Goal: Complete application form

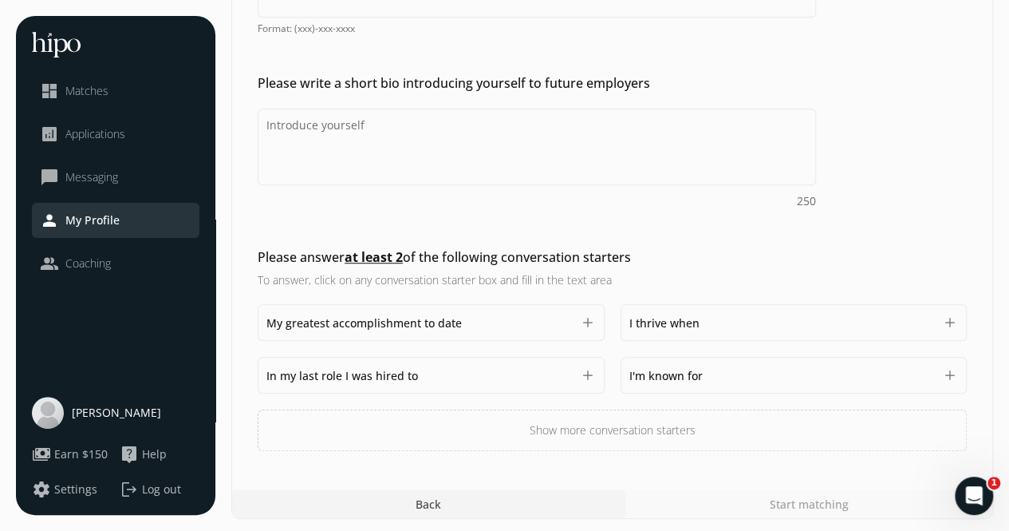
click at [988, 48] on div "Add a profile picture Please add a professional profile picture. You are 95% mo…" at bounding box center [612, 97] width 761 height 708
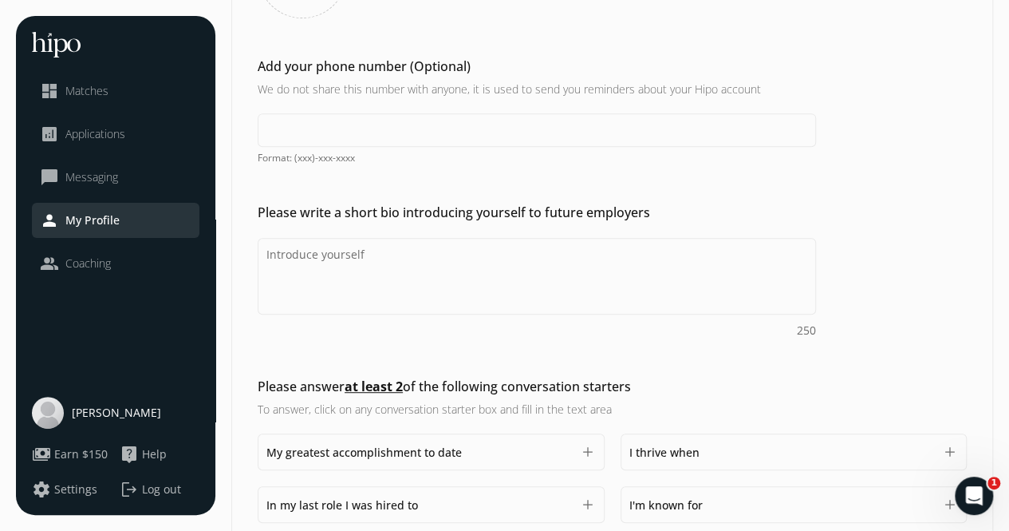
scroll to position [265, 0]
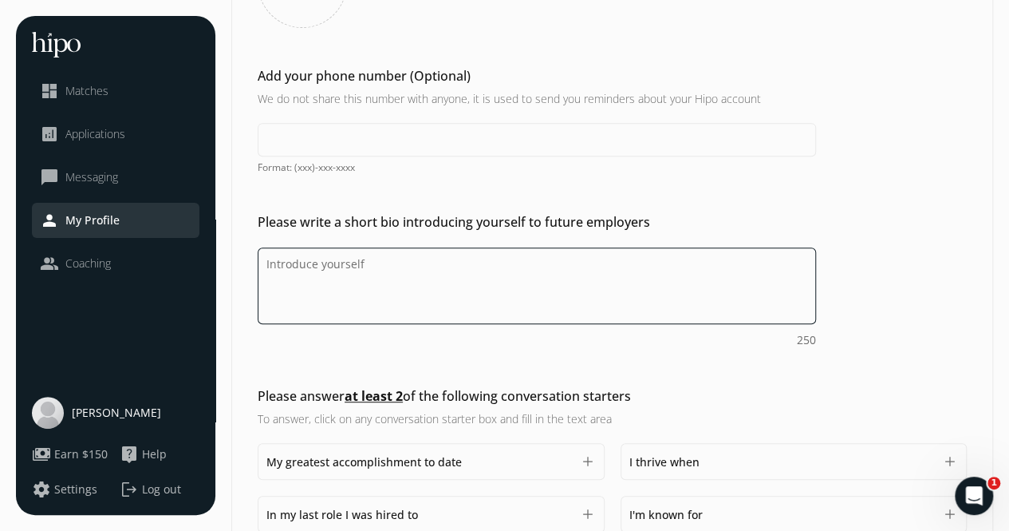
click at [330, 266] on textarea "Do you feel like we missed asking any questions that would improve your profile…" at bounding box center [537, 285] width 559 height 77
type textarea "B"
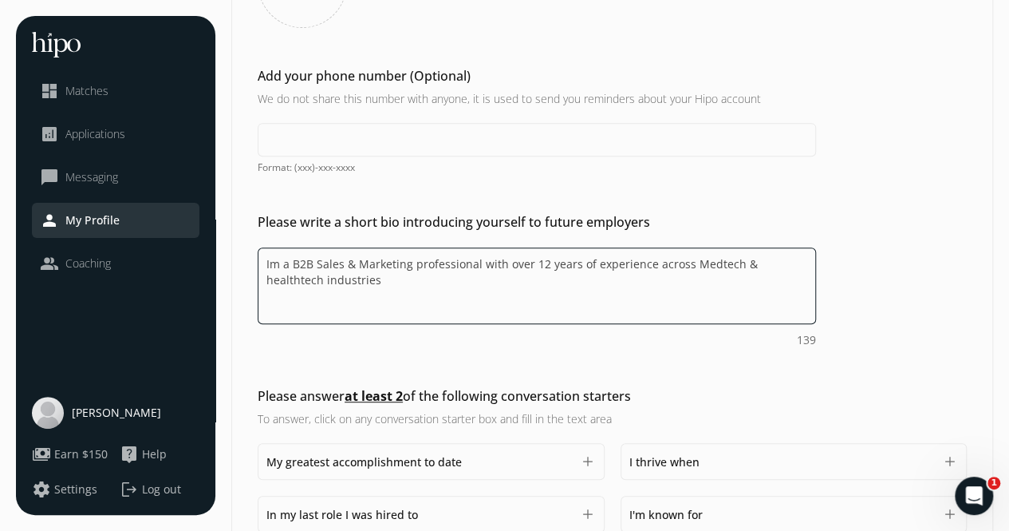
click at [753, 258] on textarea "Im a B2B Sales & Marketing professional with over 12 years of experience across…" at bounding box center [537, 285] width 559 height 77
click at [377, 285] on textarea "Im a B2B Sales & Marketing professional with over 12 years of experience across…" at bounding box center [537, 285] width 559 height 77
click at [573, 287] on textarea "Im a B2B Sales & Marketing professional with over 12 years of experience across…" at bounding box center [537, 285] width 559 height 77
drag, startPoint x: 651, startPoint y: 265, endPoint x: 314, endPoint y: 290, distance: 337.7
click at [314, 290] on textarea "Im a B2B Sales & Marketing professional with over 12 years of experience across…" at bounding box center [537, 285] width 559 height 77
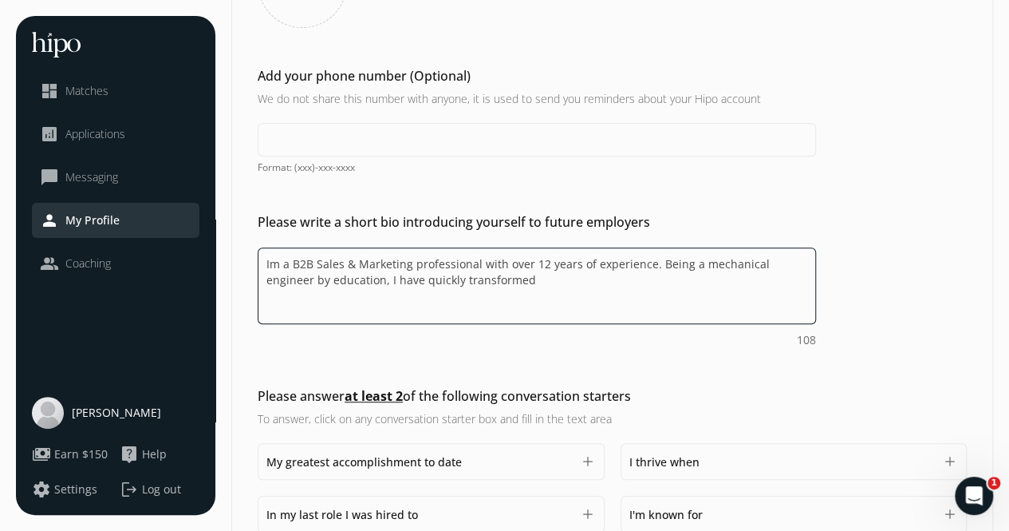
click at [489, 280] on textarea "Im a B2B Sales & Marketing professional with over 12 years of experience. Being…" at bounding box center [537, 285] width 559 height 77
drag, startPoint x: 292, startPoint y: 261, endPoint x: 646, endPoint y: 264, distance: 354.3
click at [646, 264] on textarea "Im a B2B Sales & Marketing professional with over 12 years of experience. Being…" at bounding box center [537, 285] width 559 height 77
click at [701, 263] on textarea "Being a mechanical engineer by education, I have quickly transformed into a B2B" at bounding box center [537, 285] width 559 height 77
paste textarea "B2B Sales & Marketing professional with over 12 years of experience"
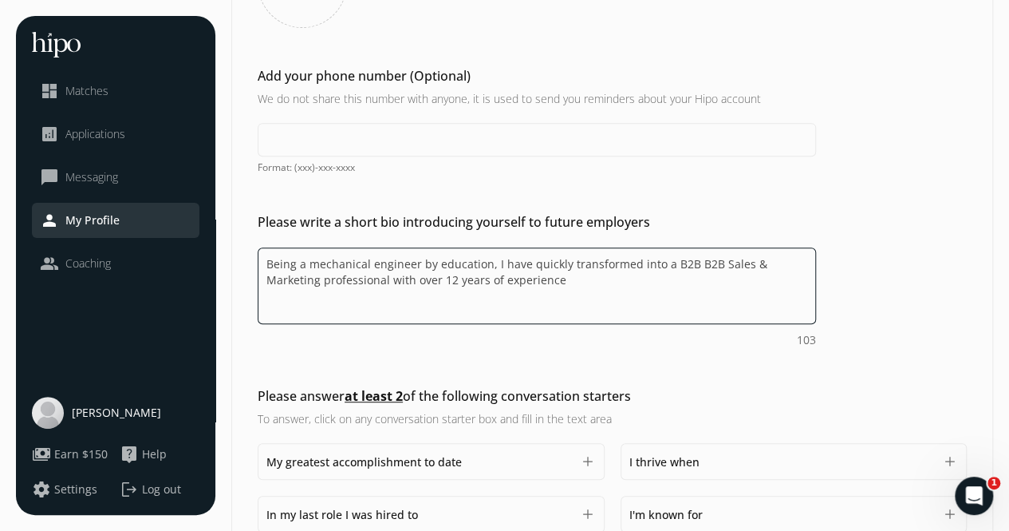
click at [686, 263] on textarea "Being a mechanical engineer by education, I have quickly transformed into a B2B…" at bounding box center [537, 285] width 559 height 77
click at [330, 279] on textarea "Being a mechanical engineer by education, I have quickly transformed into a B2B…" at bounding box center [537, 285] width 559 height 77
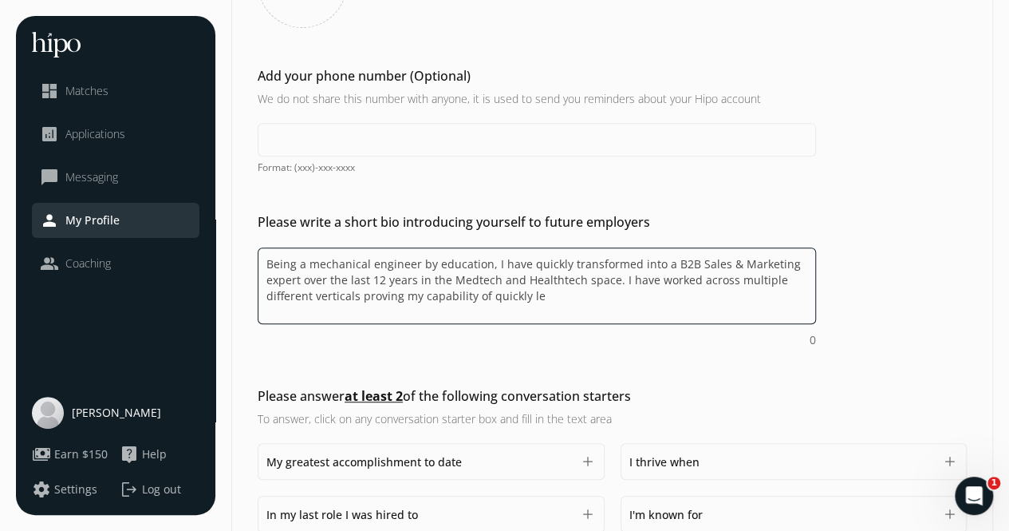
drag, startPoint x: 544, startPoint y: 307, endPoint x: 619, endPoint y: 282, distance: 79.2
click at [619, 282] on textarea "Being a mechanical engineer by education, I have quickly transformed into a B2B…" at bounding box center [537, 285] width 559 height 77
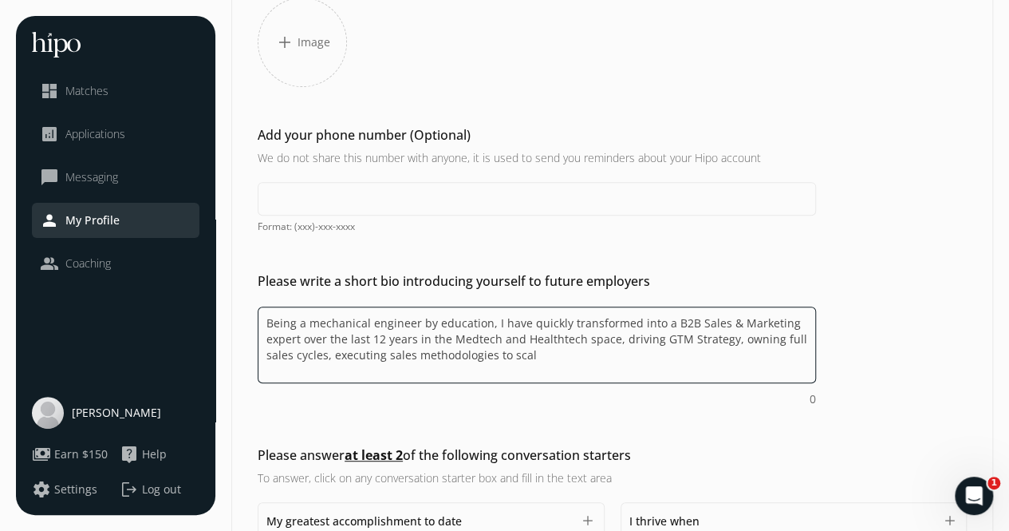
drag, startPoint x: 329, startPoint y: 356, endPoint x: 729, endPoint y: 340, distance: 400.9
click at [729, 340] on textarea "Being a mechanical engineer by education, I have quickly transformed into a B2B…" at bounding box center [537, 344] width 559 height 77
click at [423, 360] on textarea "Being a mechanical engineer by education, I have quickly transformed into a B2B…" at bounding box center [537, 344] width 559 height 77
click at [375, 361] on textarea "Being a mechanical engineer by education, I have quickly transformed into a B2B…" at bounding box center [537, 344] width 559 height 77
click at [506, 358] on textarea "Being a mechanical engineer by education, I have quickly transformed into a B2B…" at bounding box center [537, 344] width 559 height 77
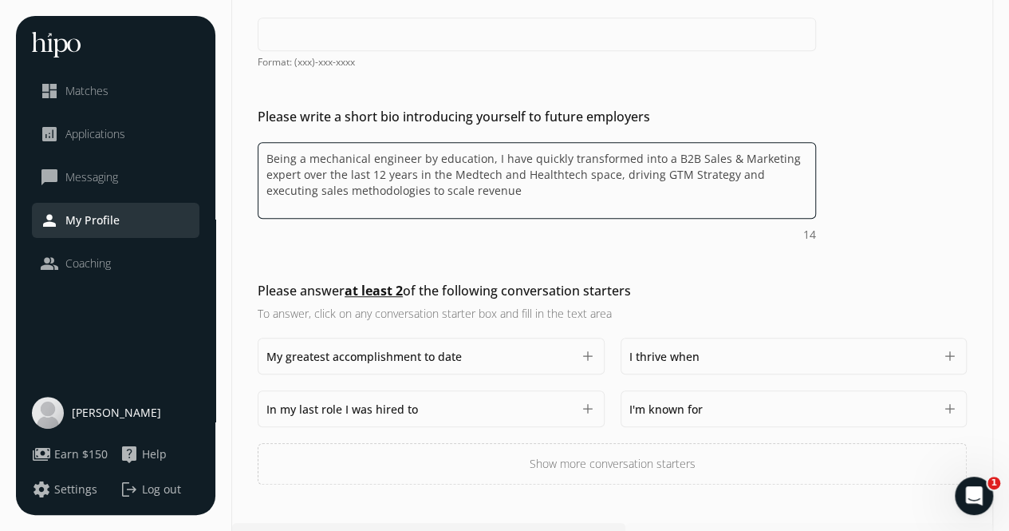
scroll to position [372, 0]
type textarea "Being a mechanical engineer by education, I have quickly transformed into a B2B…"
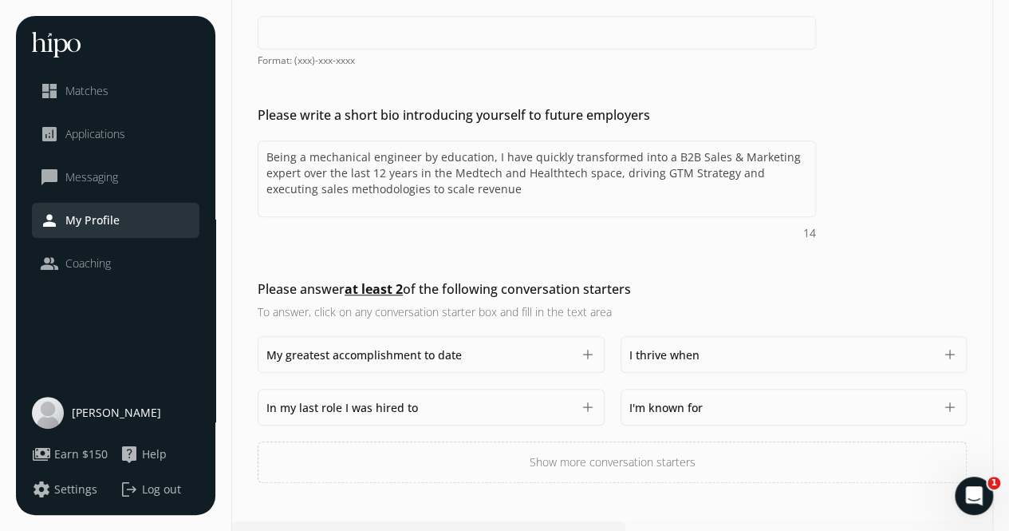
click at [583, 355] on button "add" at bounding box center [588, 354] width 16 height 16
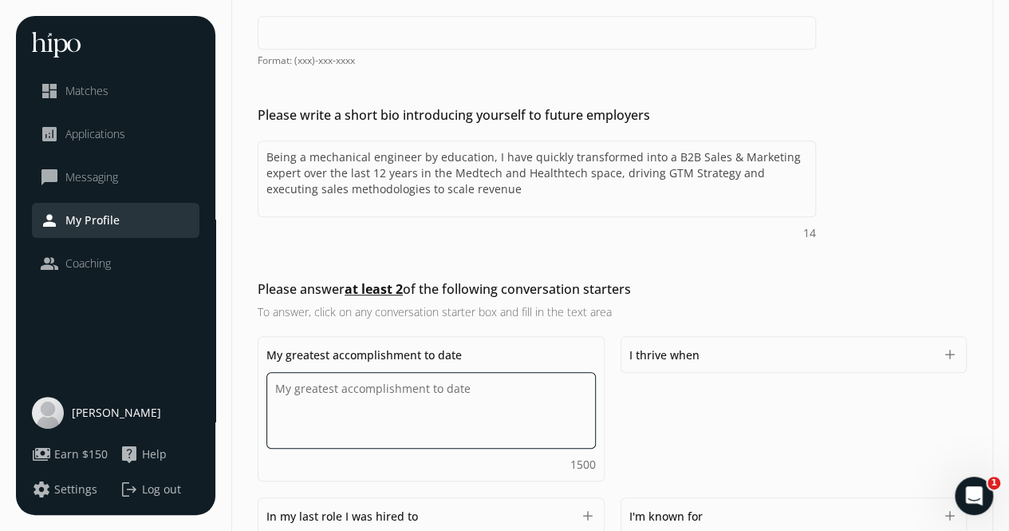
click at [429, 409] on textarea "Do you feel like we missed asking any questions that would improve your profile…" at bounding box center [432, 410] width 330 height 77
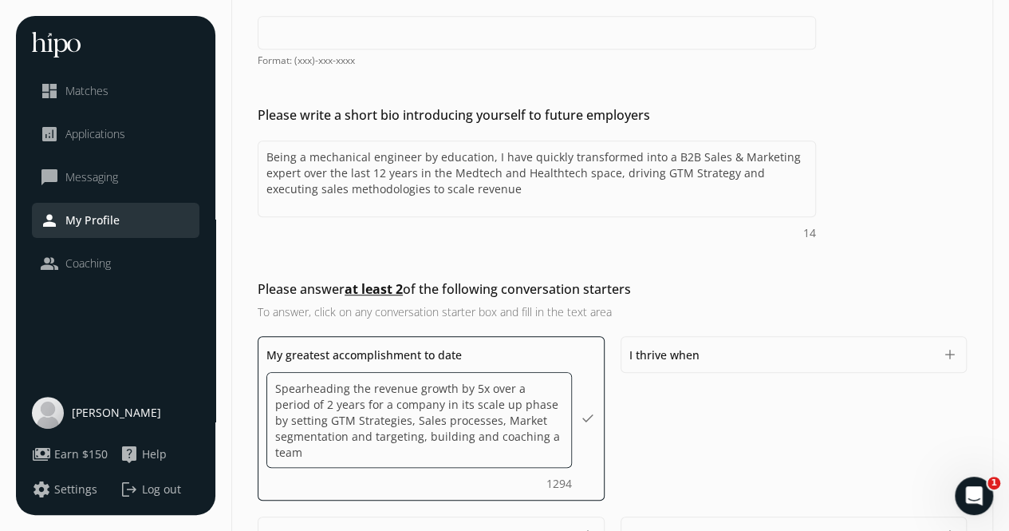
click at [420, 436] on textarea "Spearheading the revenue growth by 5x over a period of 2 years for a company in…" at bounding box center [420, 420] width 306 height 96
click at [442, 456] on textarea "Spearheading the revenue growth by 5x over a period of 2 years for a company in…" at bounding box center [420, 420] width 306 height 96
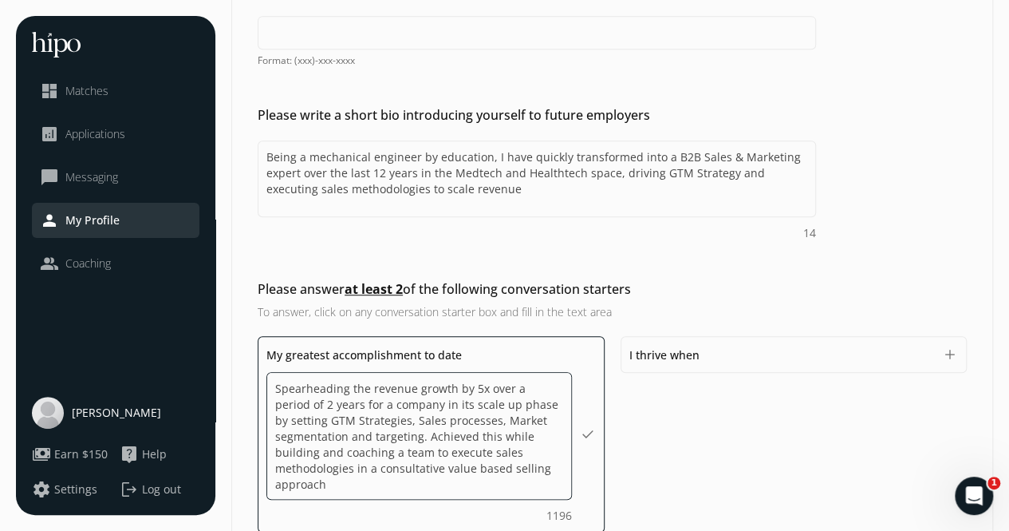
scroll to position [1, 0]
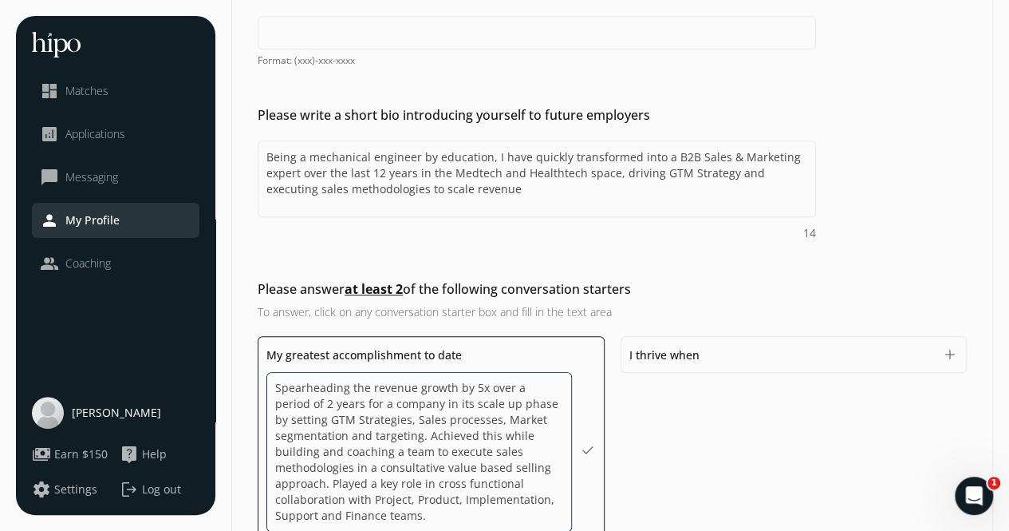
click at [433, 483] on textarea "Spearheading the revenue growth by 5x over a period of 2 years for a company in…" at bounding box center [420, 452] width 306 height 160
type textarea "Spearheading the revenue growth by 5x over a period of 2 years for a company in…"
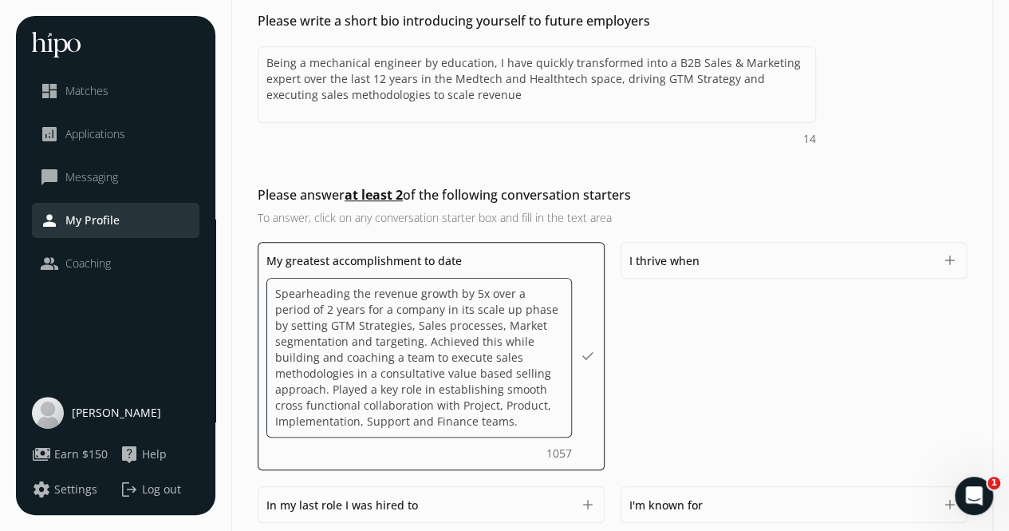
scroll to position [469, 0]
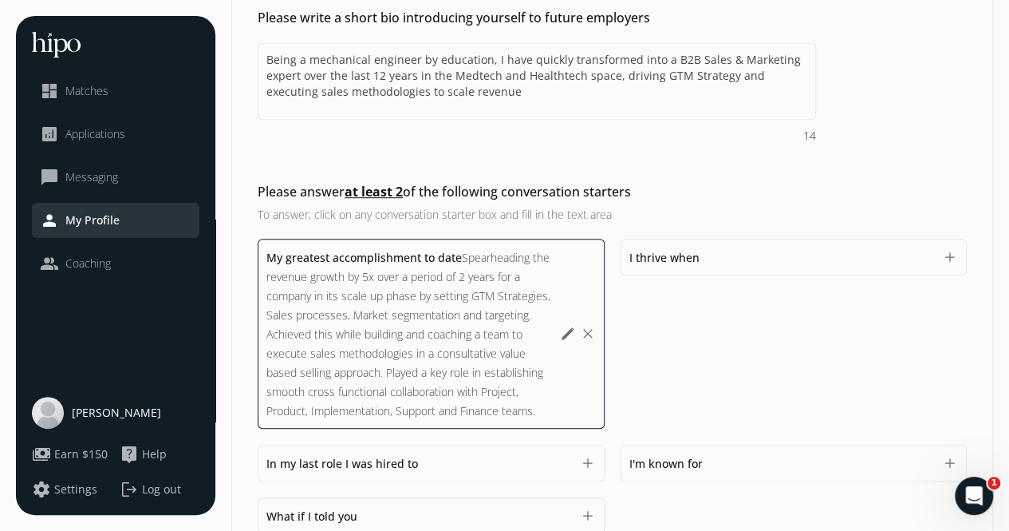
drag, startPoint x: 712, startPoint y: 243, endPoint x: 709, endPoint y: 260, distance: 17.1
click at [709, 260] on div "I thrive when 1500 add" at bounding box center [794, 257] width 347 height 37
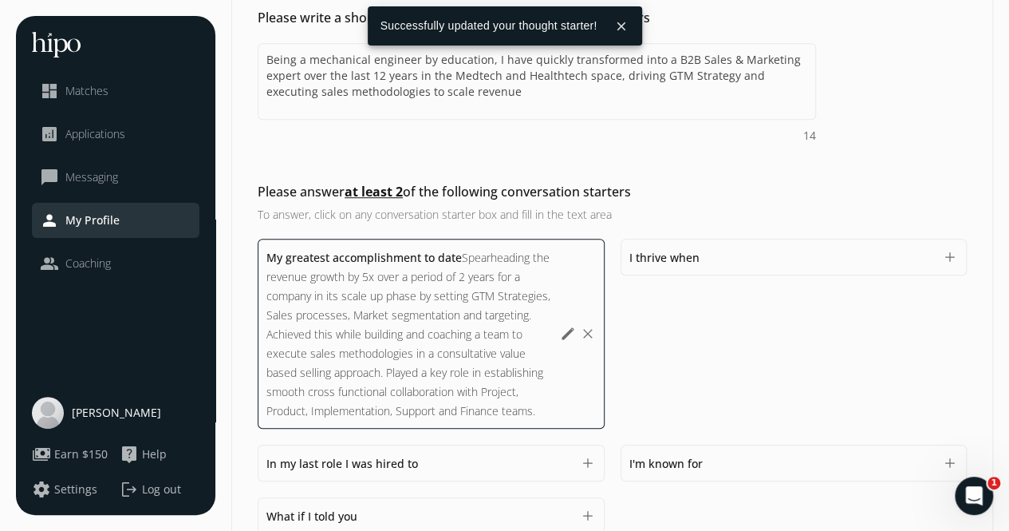
click at [709, 260] on div "I thrive when 1500" at bounding box center [783, 256] width 306 height 19
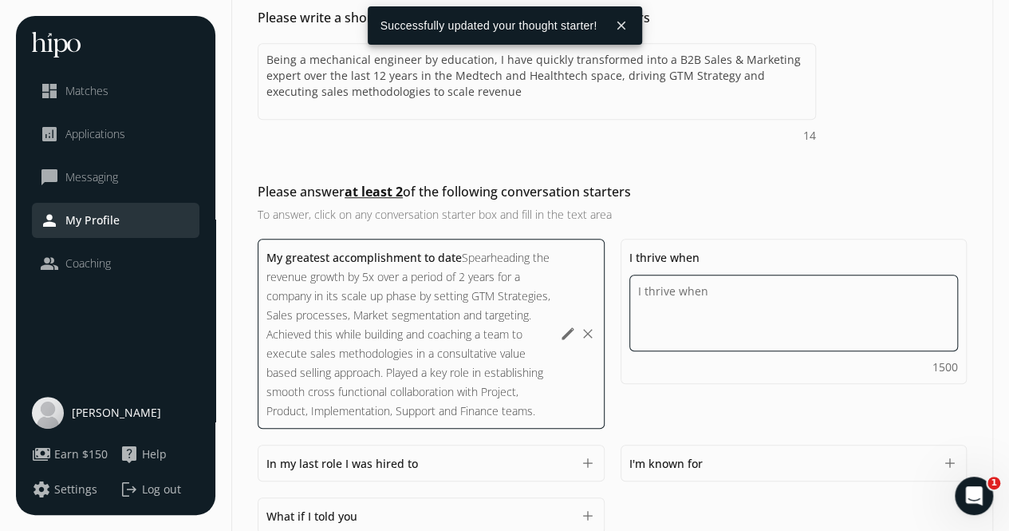
click at [688, 294] on textarea "Do you feel like we missed asking any questions that would improve your profile…" at bounding box center [795, 313] width 330 height 77
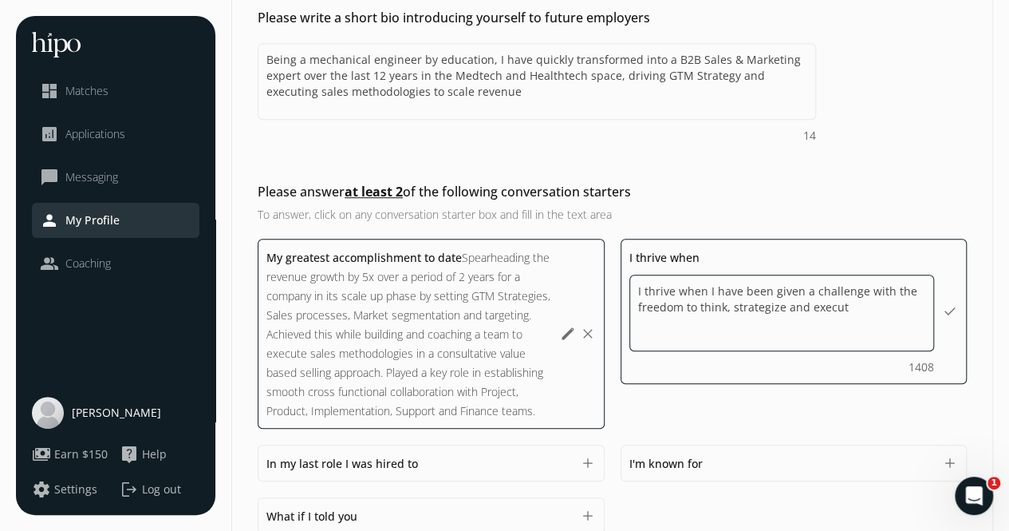
type textarea "I thrive when I have been given a challenge with the freedom to think, strategi…"
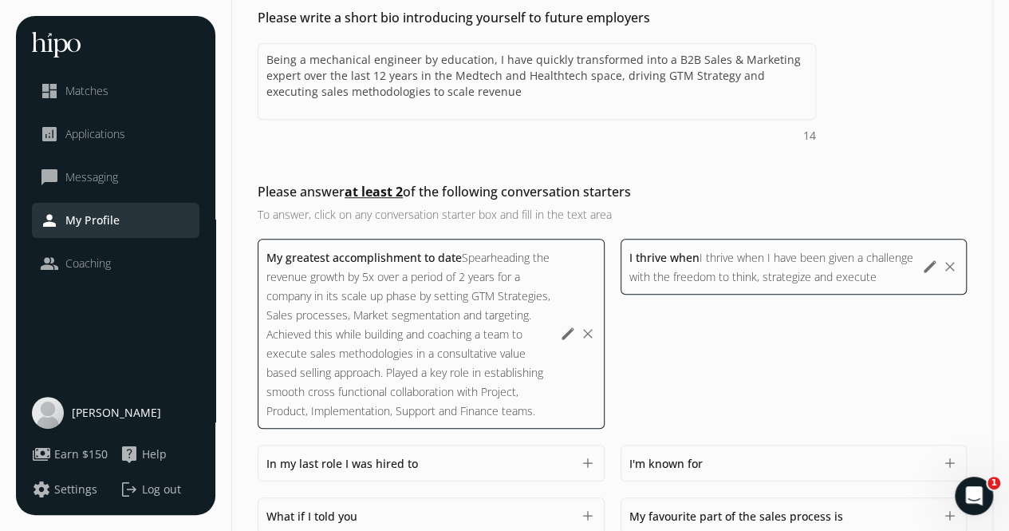
click at [835, 402] on div "I thrive when I thrive when I have been given a challenge with the freedom to t…" at bounding box center [794, 334] width 347 height 190
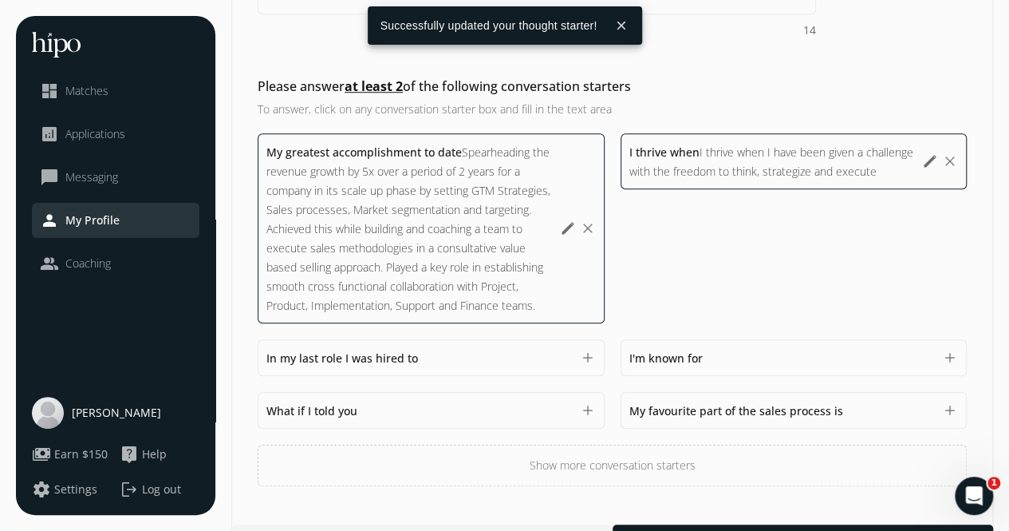
scroll to position [579, 0]
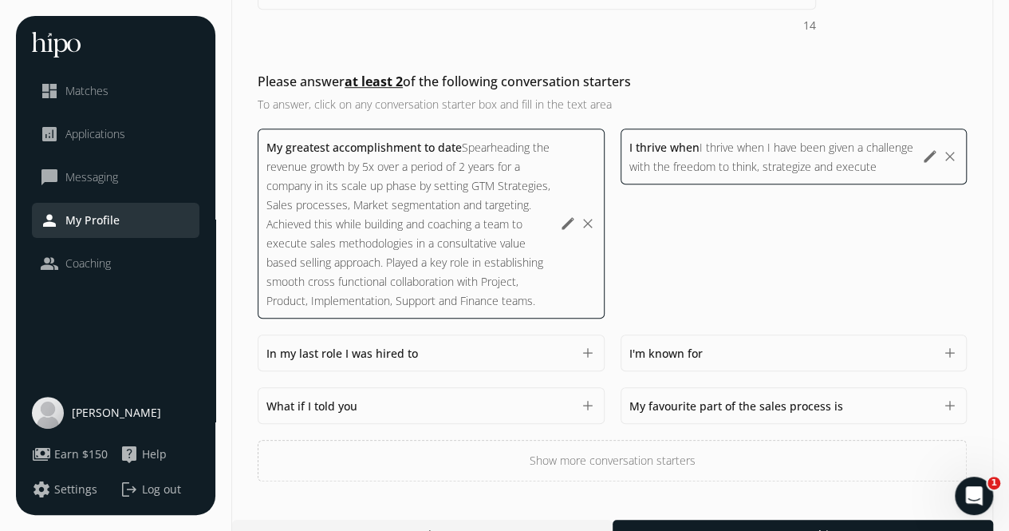
click at [680, 357] on span "I'm known for" at bounding box center [666, 353] width 73 height 15
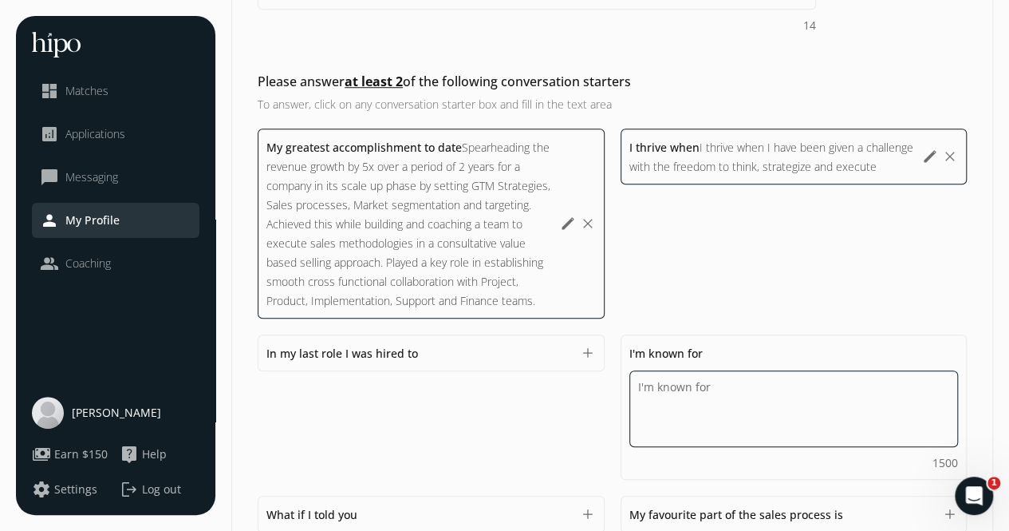
click at [675, 382] on textarea "Do you feel like we missed asking any questions that would improve your profile…" at bounding box center [795, 408] width 330 height 77
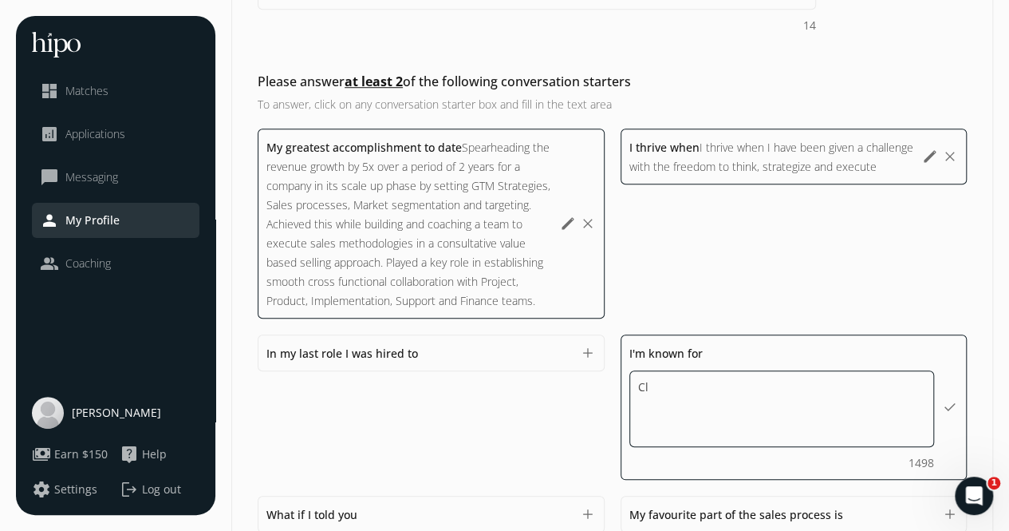
type textarea "C"
type textarea "Negotiation and closing skills, Coaching and leading sales teams"
click at [511, 405] on div "My greatest accomplishment to date Spearheading the revenue growth by 5x over a…" at bounding box center [612, 358] width 709 height 461
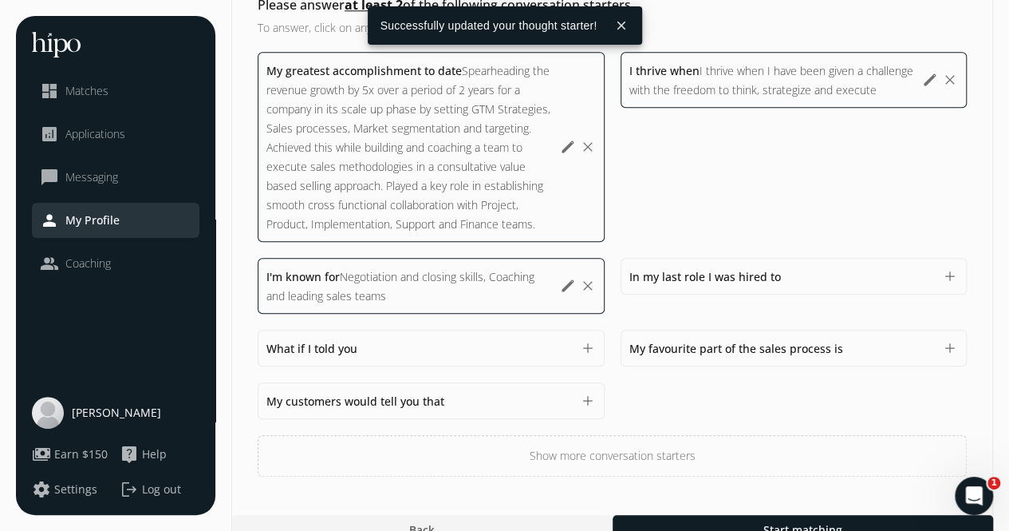
scroll to position [681, 0]
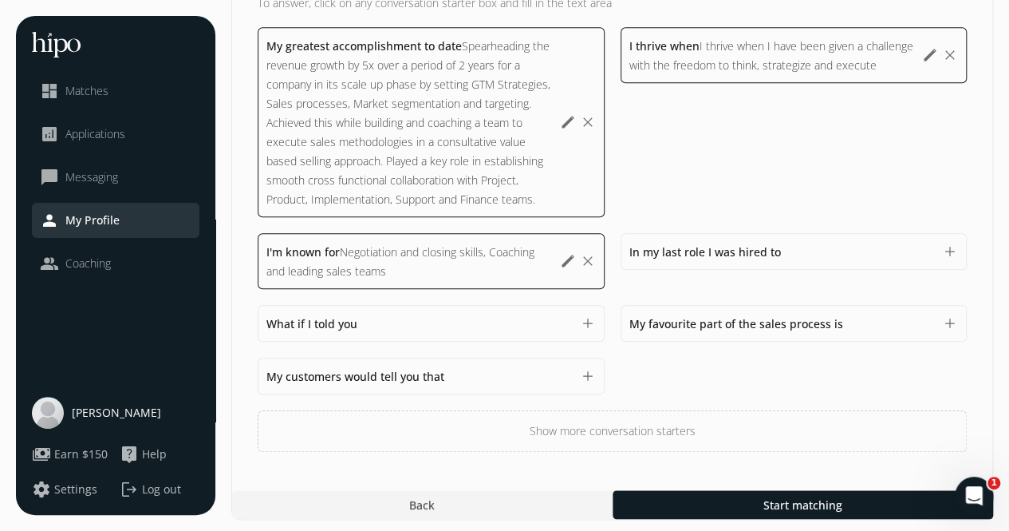
click at [686, 426] on button "Show more conversation starters" at bounding box center [612, 430] width 709 height 41
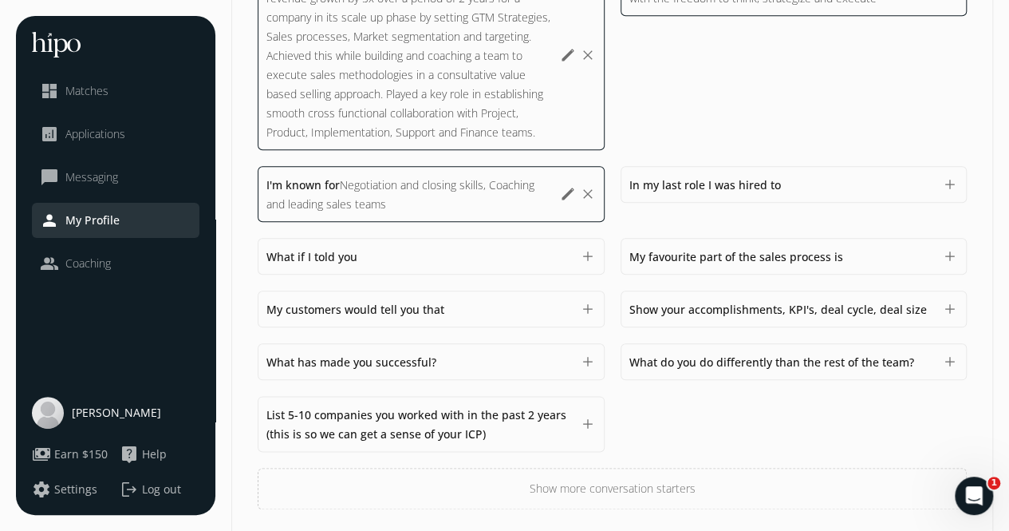
scroll to position [804, 0]
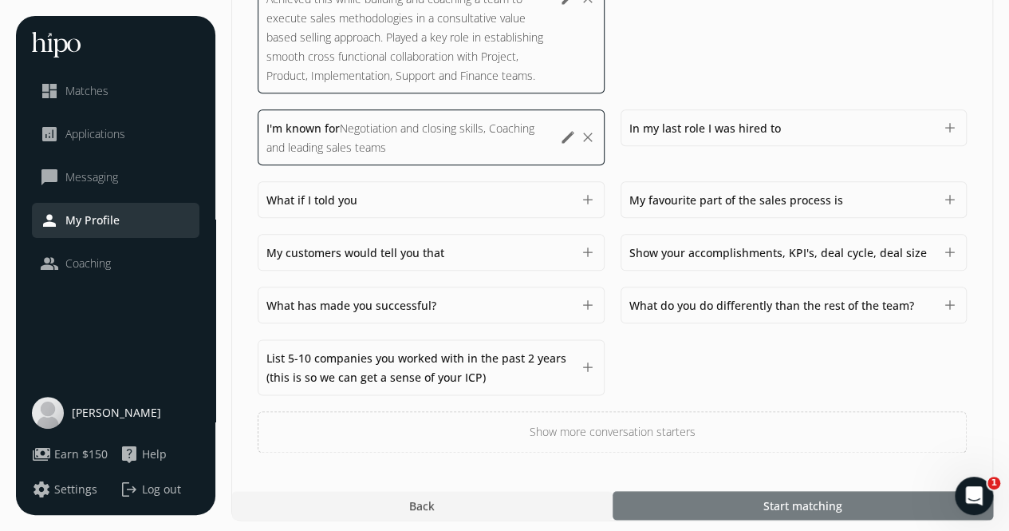
click at [733, 496] on div at bounding box center [803, 505] width 381 height 29
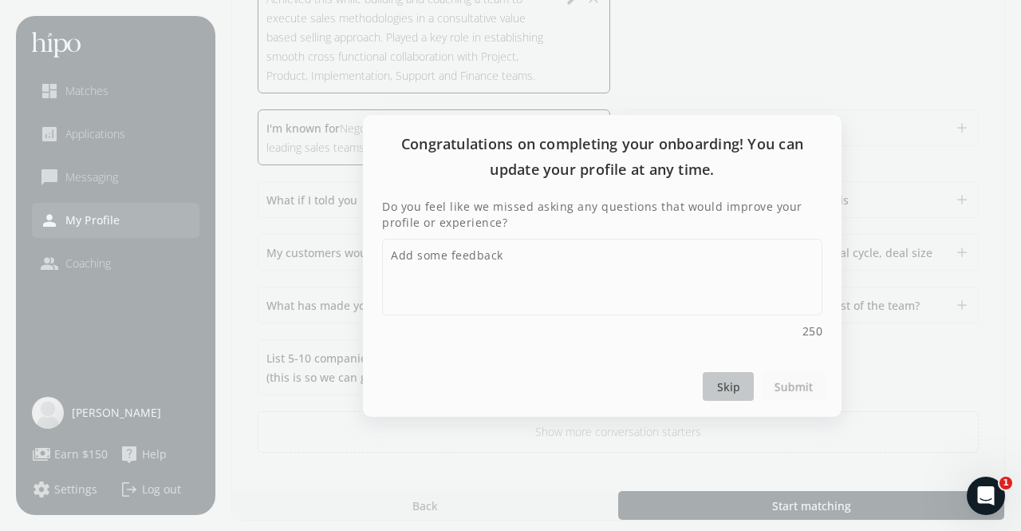
click at [732, 386] on span "Skip" at bounding box center [728, 385] width 23 height 17
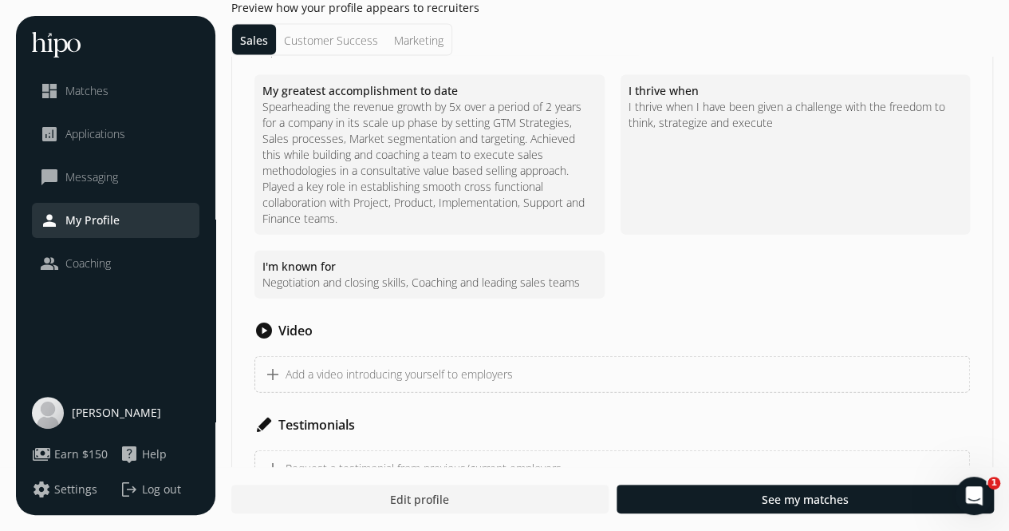
scroll to position [1752, 0]
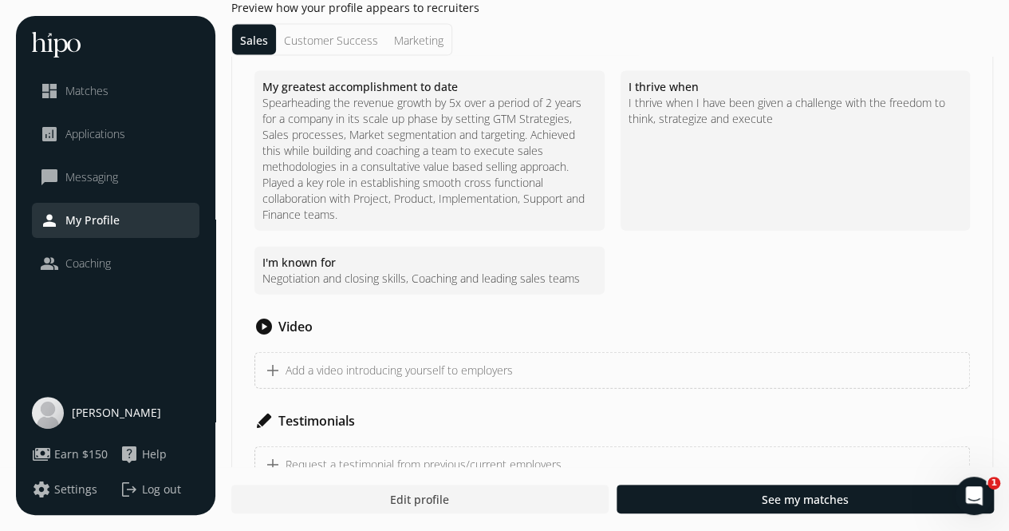
click at [91, 92] on span "Matches" at bounding box center [86, 91] width 43 height 16
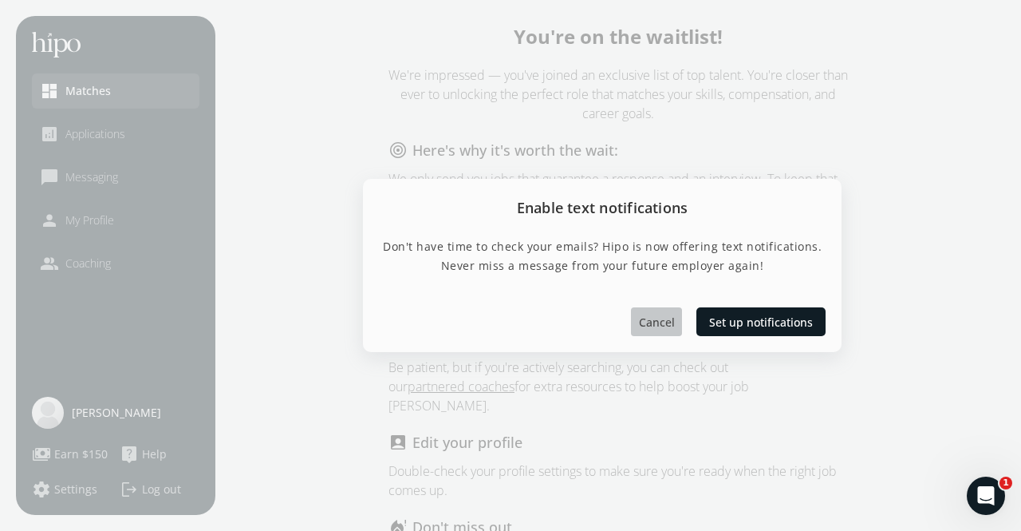
click at [660, 327] on span "Cancel" at bounding box center [657, 322] width 36 height 17
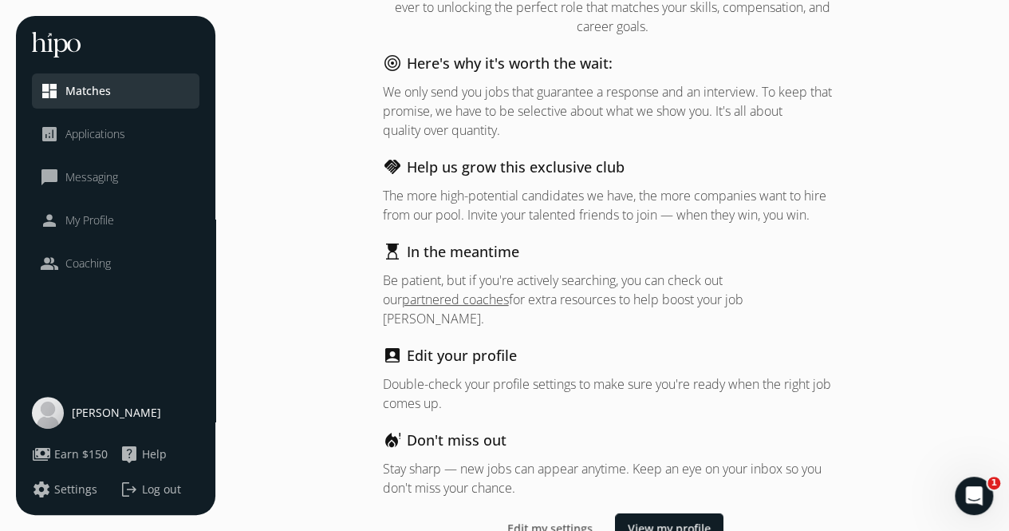
scroll to position [94, 0]
